Goal: Task Accomplishment & Management: Manage account settings

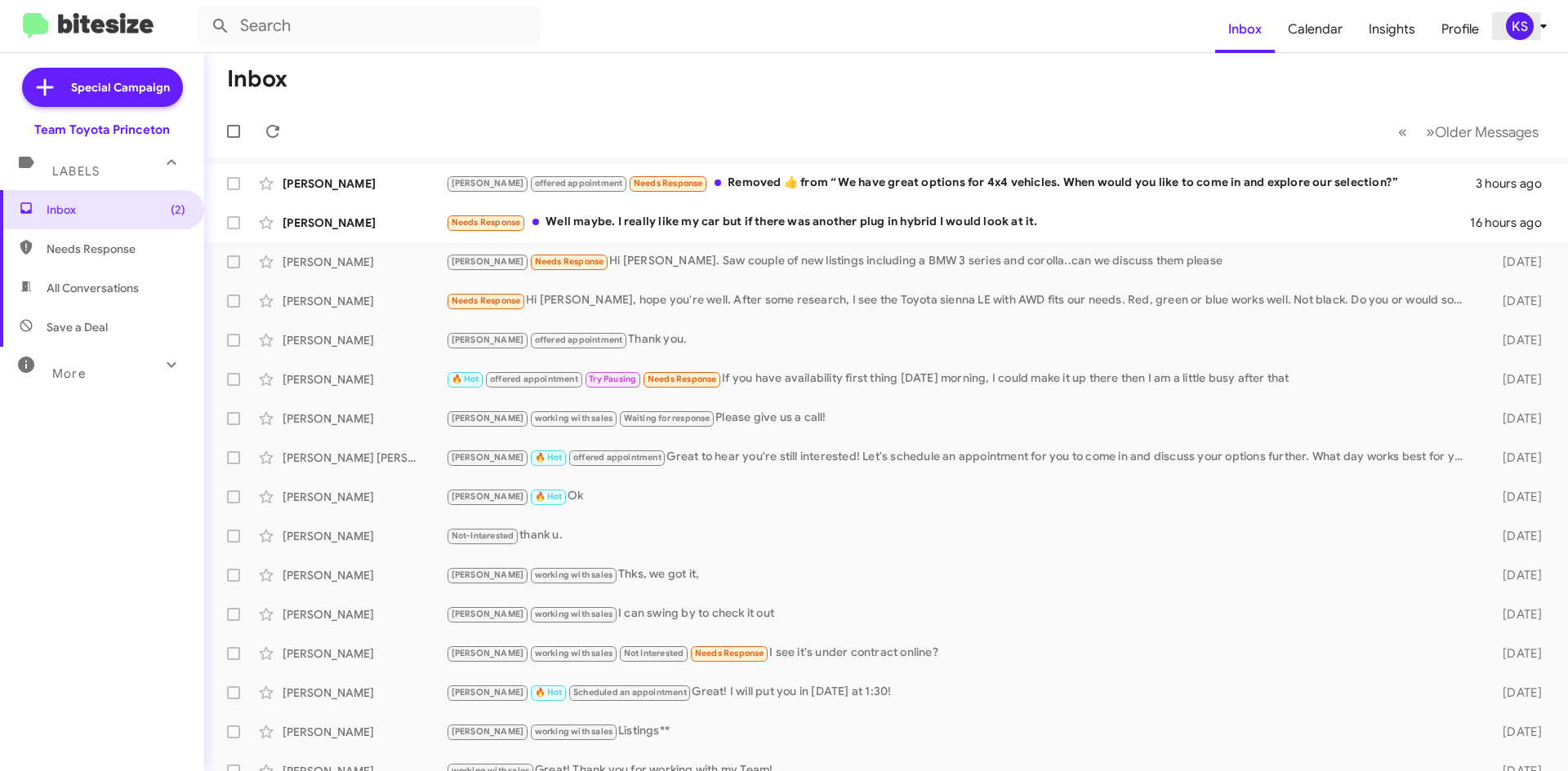
click at [1521, 34] on div "KS" at bounding box center [1520, 26] width 28 height 28
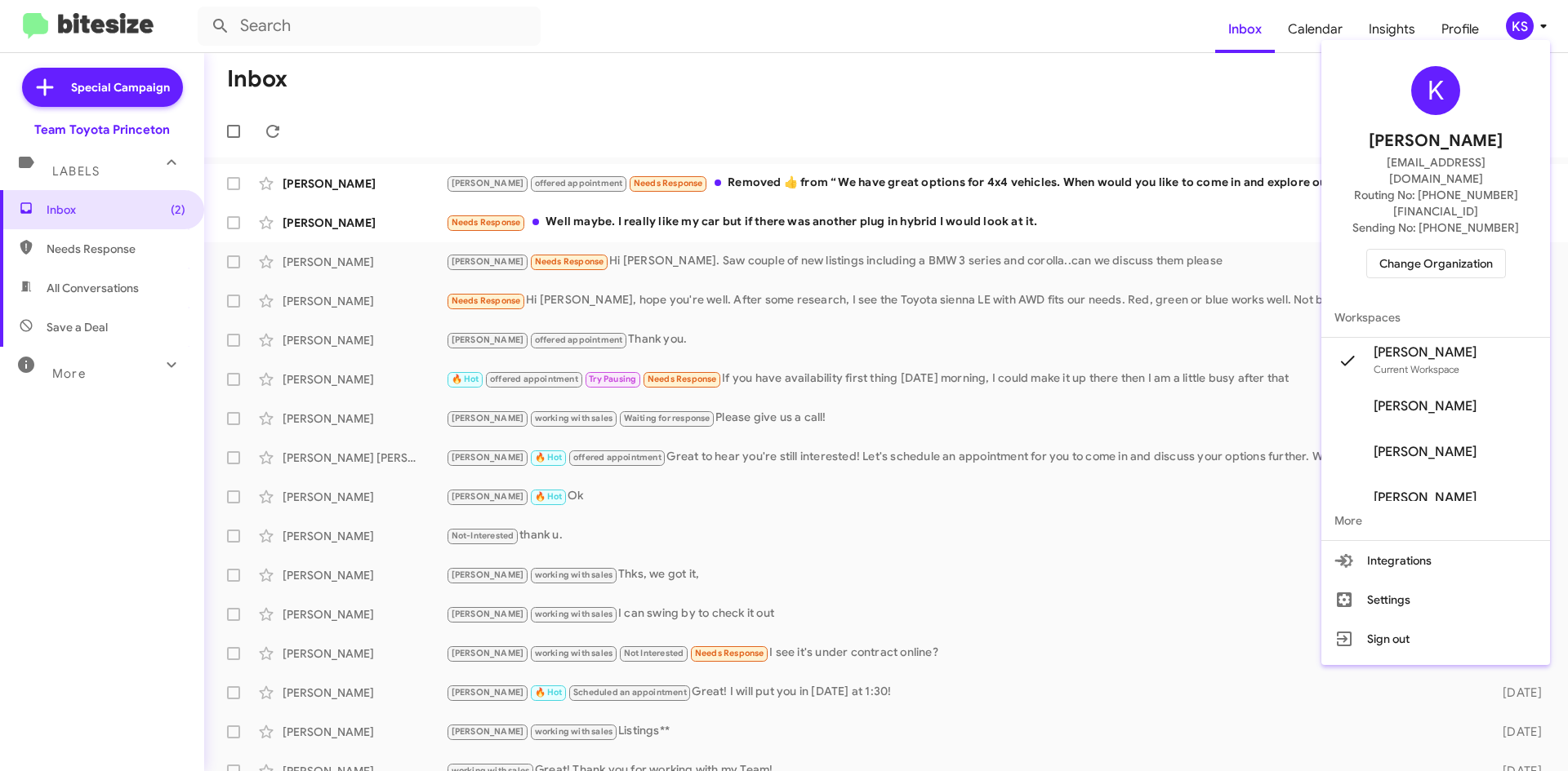
click at [1424, 250] on span "Change Organization" at bounding box center [1436, 264] width 113 height 28
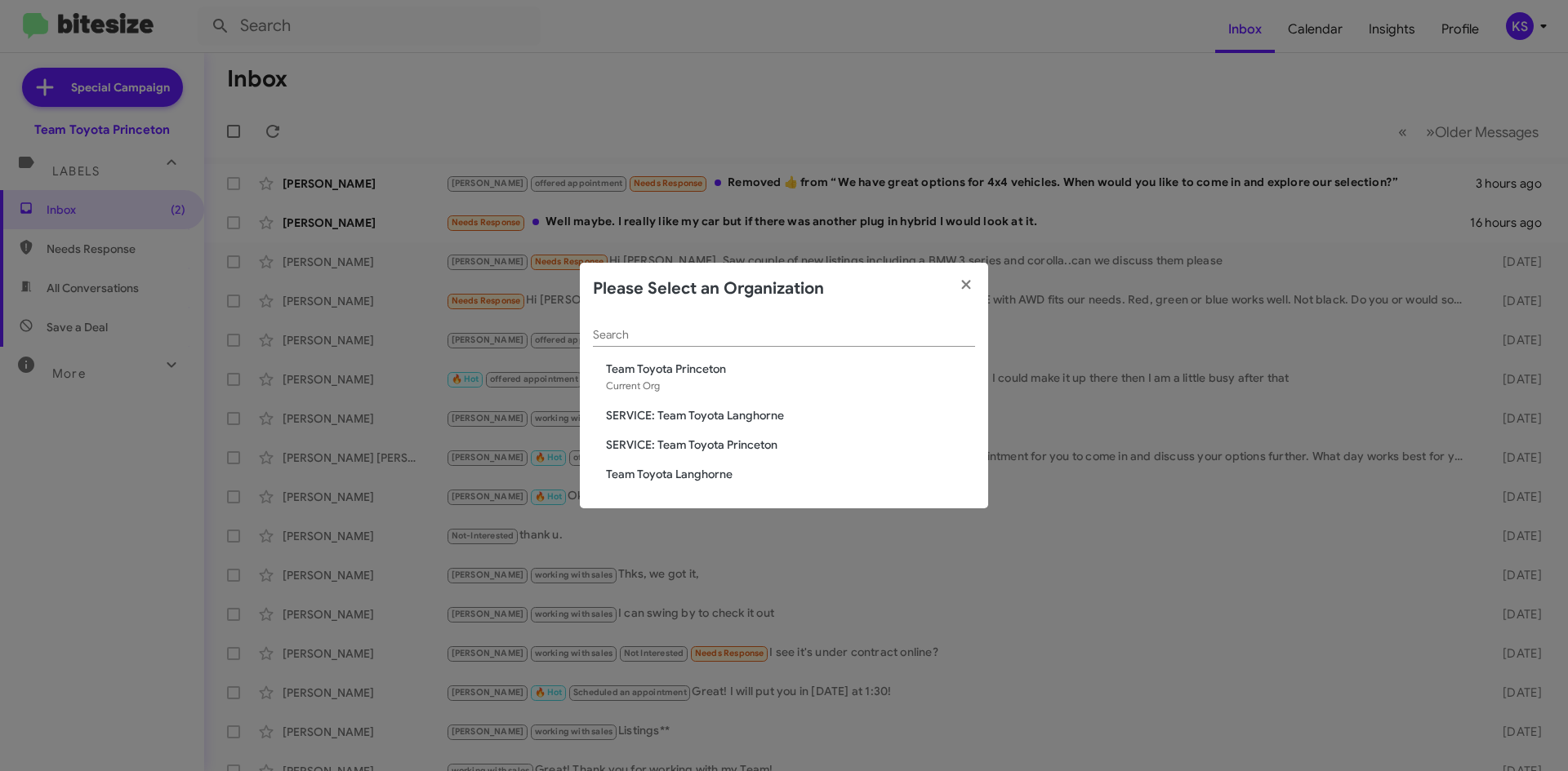
click at [713, 462] on div "Search Team Toyota Princeton Current Org SERVICE: Team Toyota Langhorne SERVICE…" at bounding box center [784, 411] width 408 height 194
click at [719, 470] on span "Team Toyota Langhorne" at bounding box center [790, 474] width 369 height 16
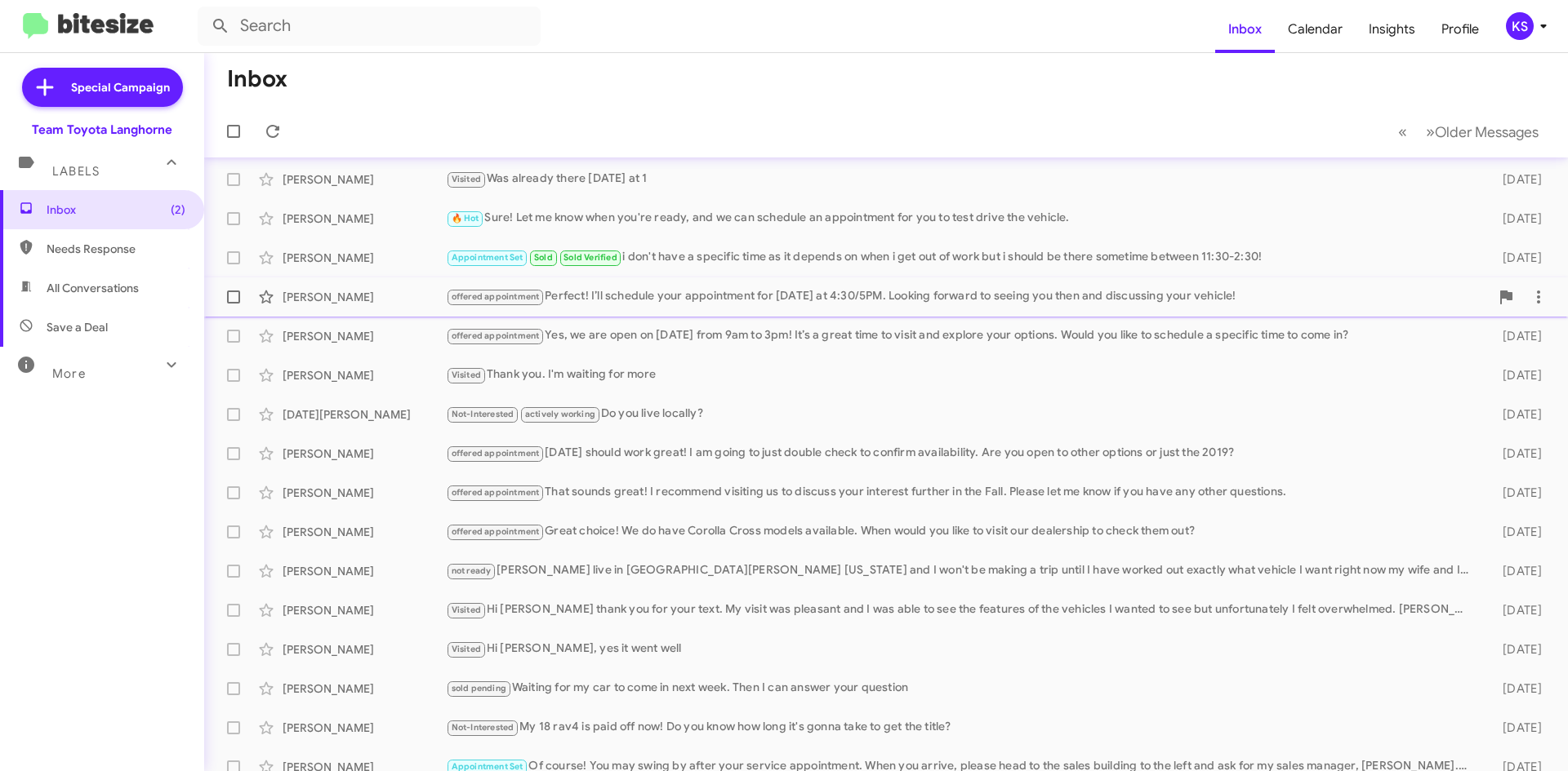
scroll to position [81, 0]
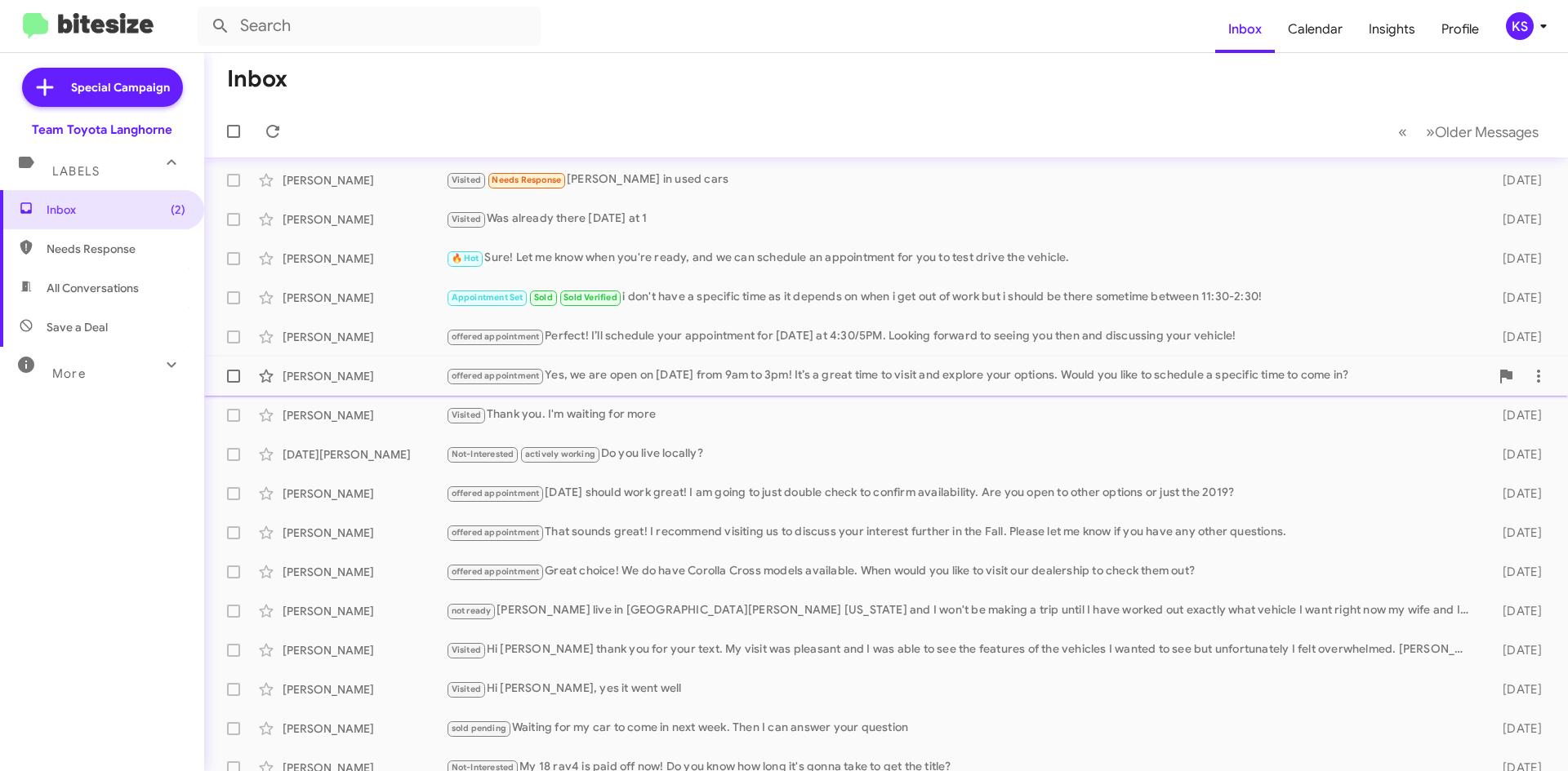
click at [1204, 389] on div "[PERSON_NAME] offered appointment Yes, we are open on [DATE] from 9am to 3pm! I…" at bounding box center [886, 376] width 1337 height 33
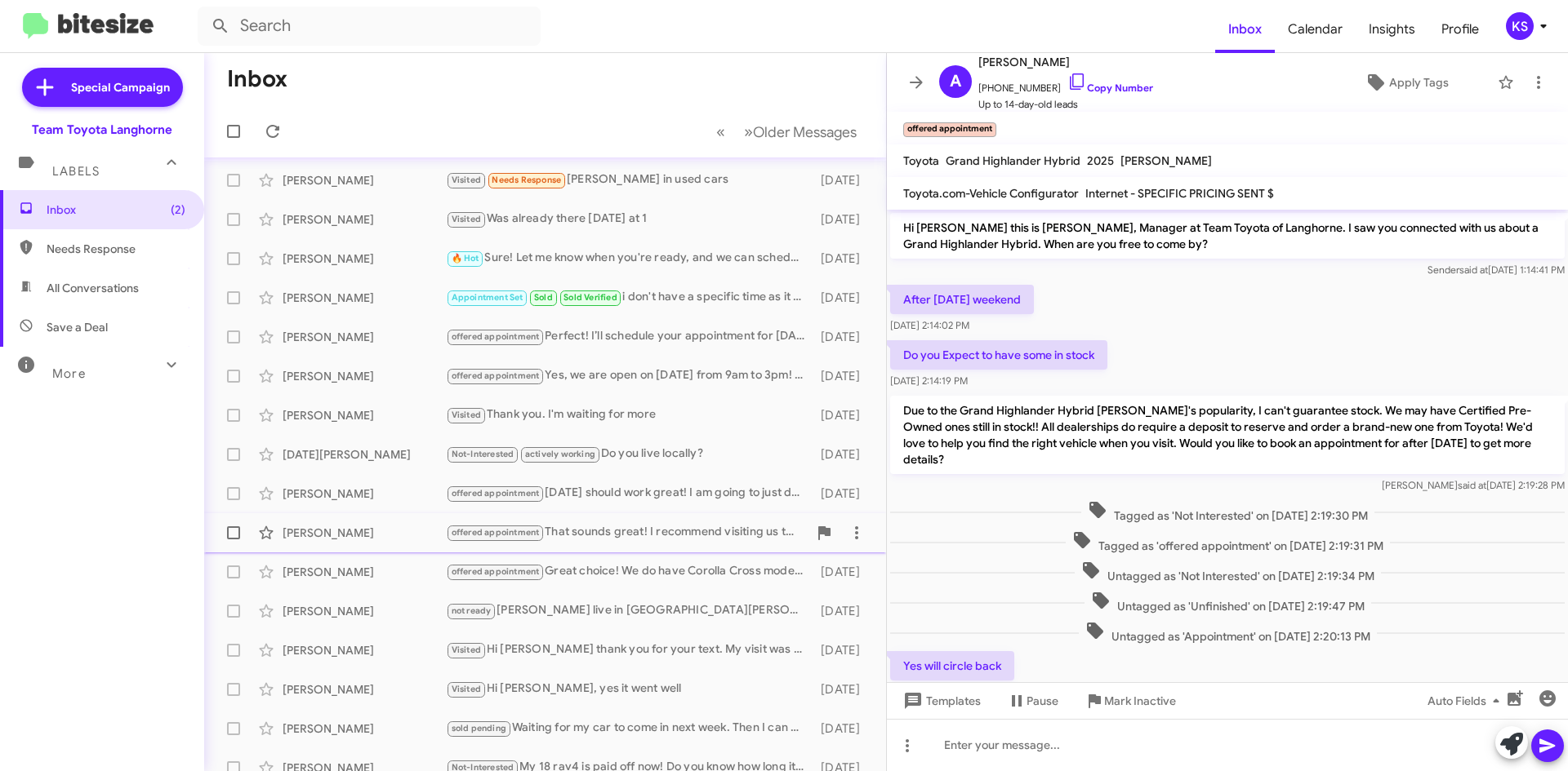
scroll to position [176, 0]
